Goal: Transaction & Acquisition: Book appointment/travel/reservation

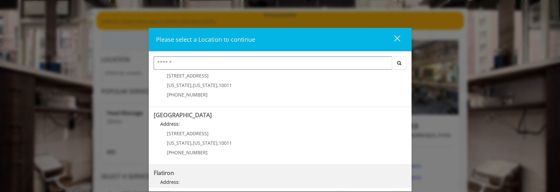
scroll to position [43, 0]
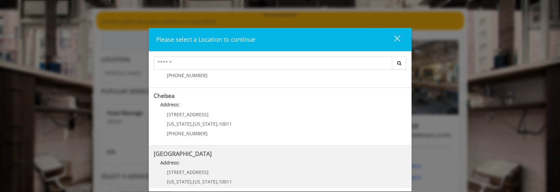
click at [245, 162] on Street "Address:" at bounding box center [280, 164] width 253 height 11
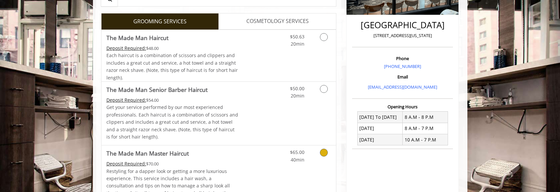
scroll to position [66, 0]
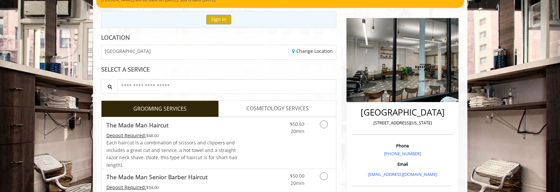
click at [257, 106] on span "COSMETOLOGY SERVICES" at bounding box center [277, 109] width 62 height 9
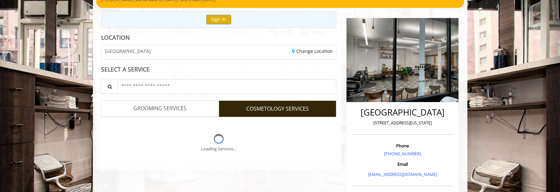
scroll to position [63, 0]
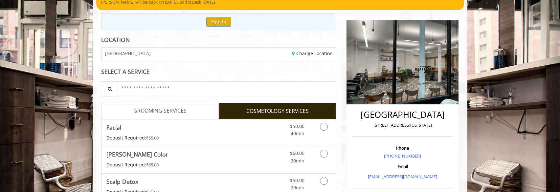
click at [195, 114] on link "GROOMING SERVICES" at bounding box center [160, 111] width 118 height 16
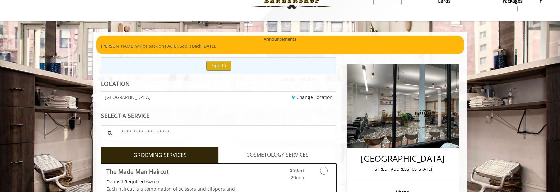
scroll to position [0, 0]
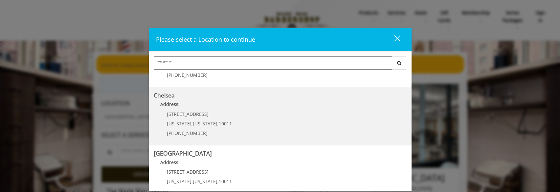
scroll to position [66, 0]
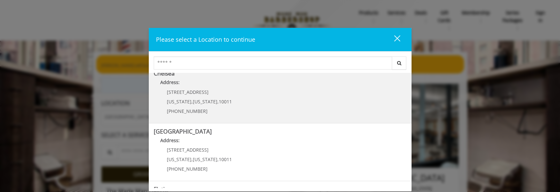
click at [208, 98] on div "169/170 W 23rd St New York , New York , 10011 (917) 639-3902" at bounding box center [195, 104] width 82 height 29
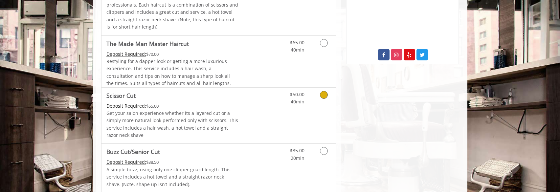
scroll to position [350, 0]
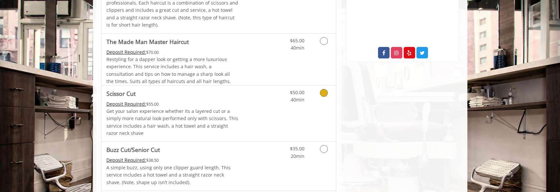
click at [225, 105] on div "Deposit Required: $55.00" at bounding box center [172, 104] width 132 height 7
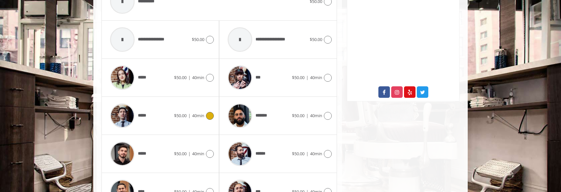
scroll to position [333, 0]
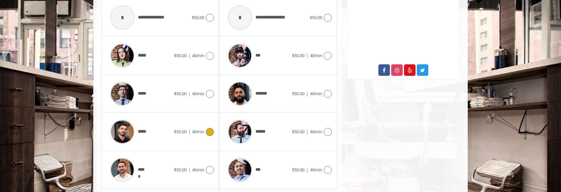
click at [205, 130] on div at bounding box center [209, 132] width 10 height 8
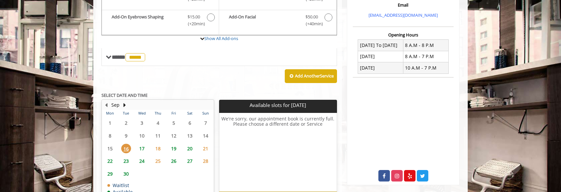
scroll to position [270, 0]
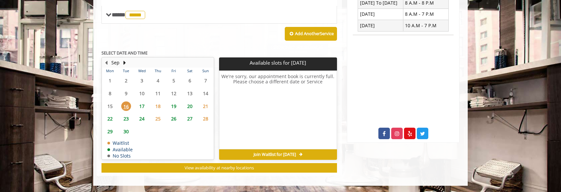
click at [158, 106] on span "18" at bounding box center [158, 107] width 10 height 10
click at [141, 106] on span "17" at bounding box center [142, 107] width 10 height 10
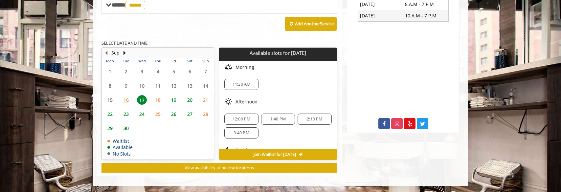
scroll to position [0, 0]
click at [177, 99] on span "19" at bounding box center [174, 100] width 10 height 10
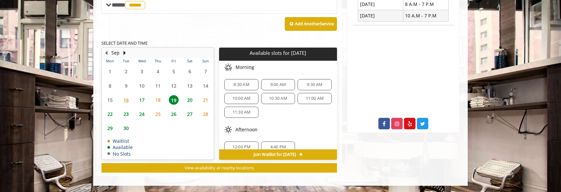
click at [273, 97] on span "10:30 AM" at bounding box center [278, 98] width 18 height 5
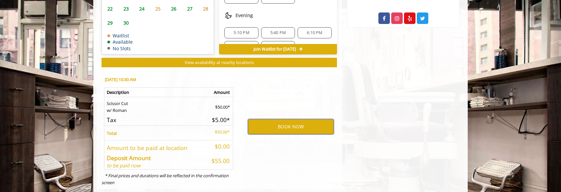
scroll to position [398, 0]
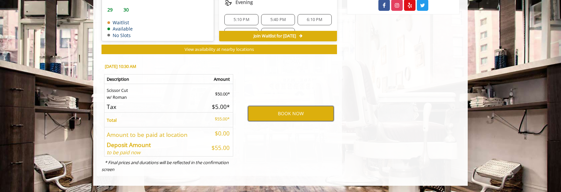
click at [289, 114] on button "BOOK NOW" at bounding box center [291, 113] width 86 height 15
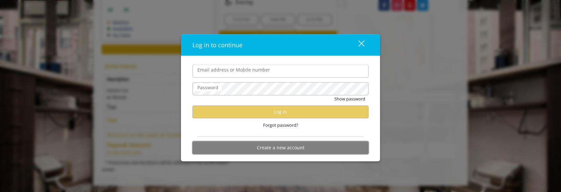
click at [284, 151] on button "Create a new account" at bounding box center [281, 147] width 176 height 13
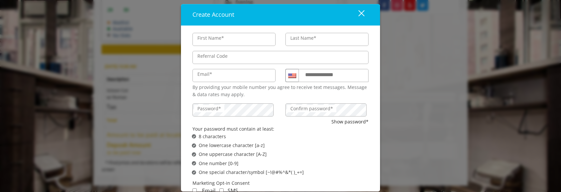
click at [225, 38] on input "First Name*" at bounding box center [234, 39] width 83 height 13
type input "*****"
type input "******"
type input "**********"
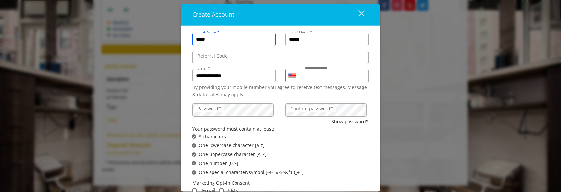
scroll to position [0, 0]
click at [314, 112] on label "Confirm password*" at bounding box center [311, 108] width 49 height 7
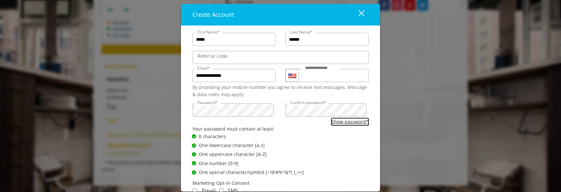
click at [335, 120] on button "Show password*" at bounding box center [350, 121] width 37 height 7
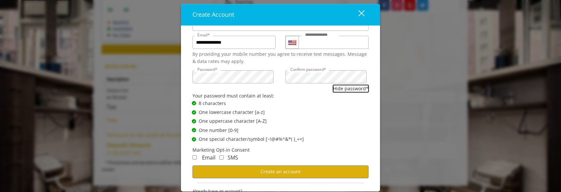
scroll to position [50, 0]
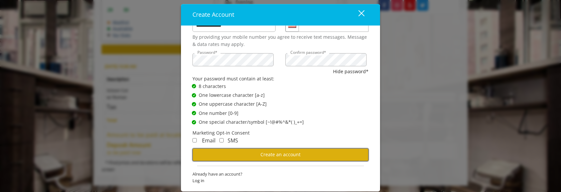
click at [280, 158] on button "Create an account" at bounding box center [281, 155] width 176 height 13
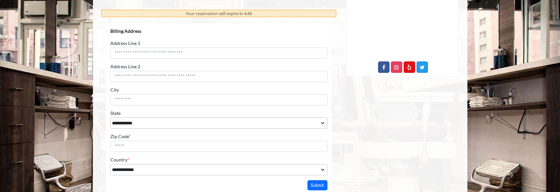
scroll to position [329, 0]
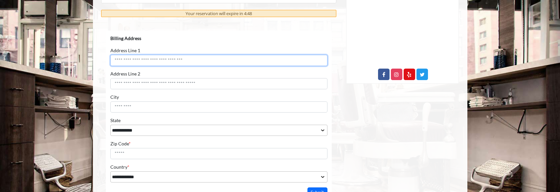
click at [132, 59] on input "Address Line 1" at bounding box center [218, 60] width 217 height 11
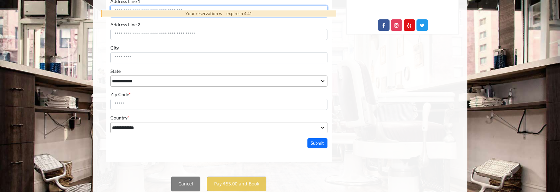
scroll to position [356, 0]
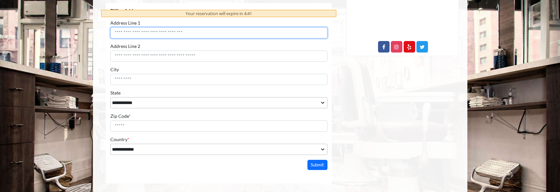
click at [139, 34] on input "Address Line 1" at bounding box center [218, 32] width 217 height 11
type input "**********"
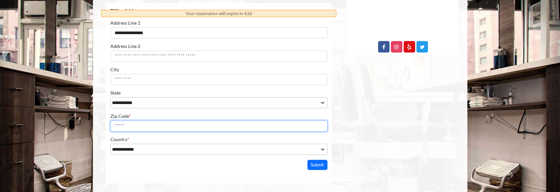
click at [151, 125] on input "Zip Code *" at bounding box center [218, 125] width 217 height 11
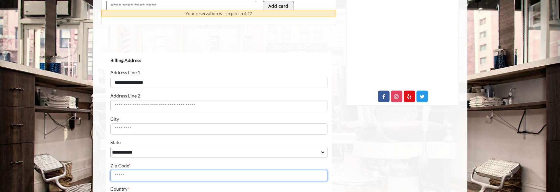
scroll to position [329, 0]
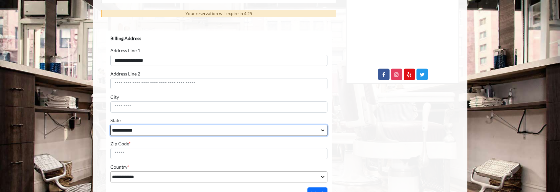
click at [135, 127] on select "**********" at bounding box center [218, 130] width 217 height 11
select select "**"
click at [110, 125] on select "**********" at bounding box center [218, 130] width 217 height 11
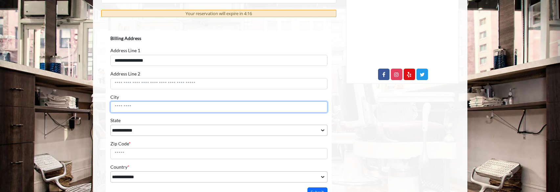
click at [135, 103] on input "City" at bounding box center [218, 106] width 217 height 11
type input "********"
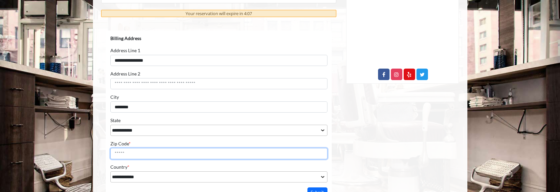
click at [129, 157] on input "Zip Code *" at bounding box center [218, 153] width 217 height 11
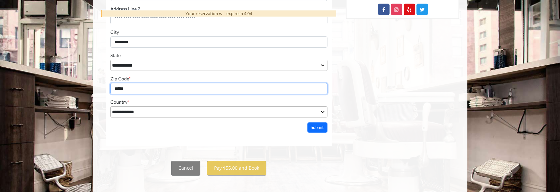
scroll to position [400, 0]
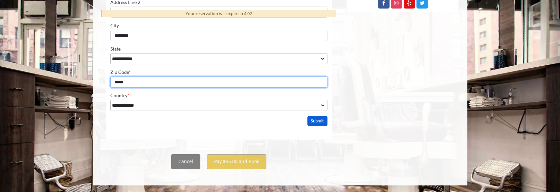
type input "*****"
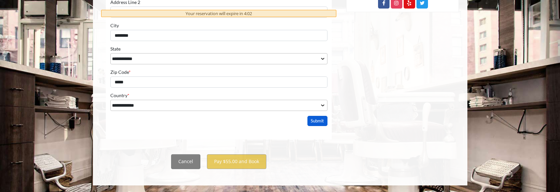
click at [317, 122] on button "Submit" at bounding box center [317, 121] width 20 height 10
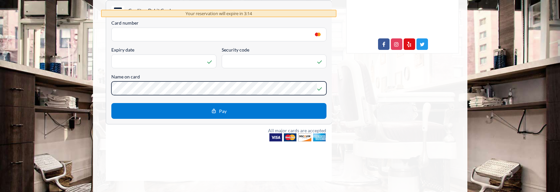
scroll to position [313, 0]
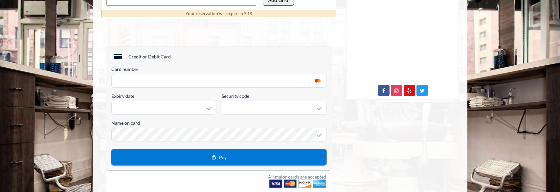
click at [234, 155] on button "Pay" at bounding box center [218, 157] width 215 height 16
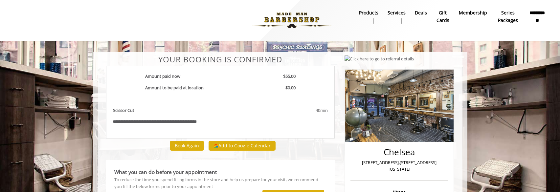
drag, startPoint x: 352, startPoint y: 164, endPoint x: 454, endPoint y: 161, distance: 101.9
copy p "[STREET_ADDRESS],[STREET_ADDRESS][US_STATE]"
